Goal: Find specific page/section: Find specific page/section

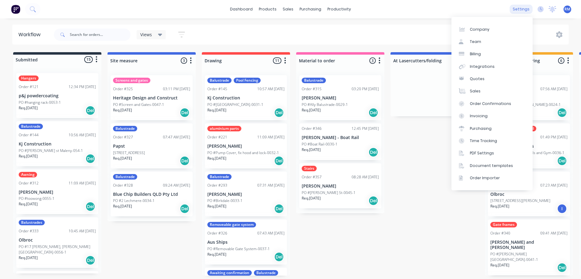
click at [525, 10] on div "settings" at bounding box center [521, 9] width 23 height 9
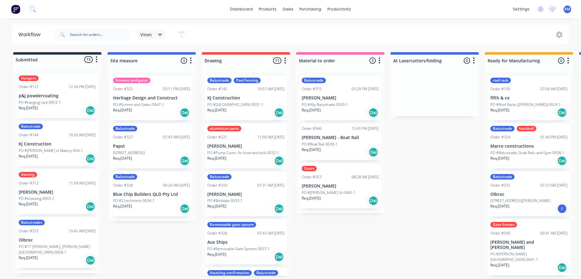
click at [570, 10] on span "RM" at bounding box center [568, 9] width 6 height 6
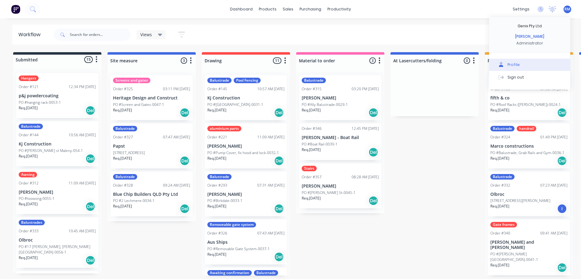
click at [512, 64] on div "Profile" at bounding box center [514, 65] width 12 height 6
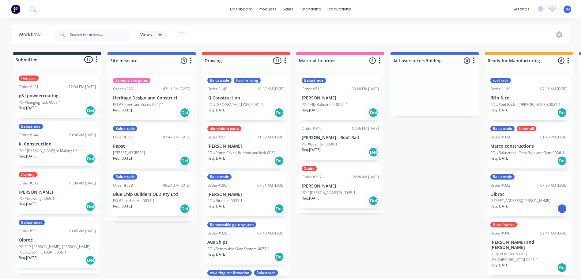
click at [15, 8] on img at bounding box center [15, 9] width 9 height 9
